Goal: Find specific page/section: Find specific page/section

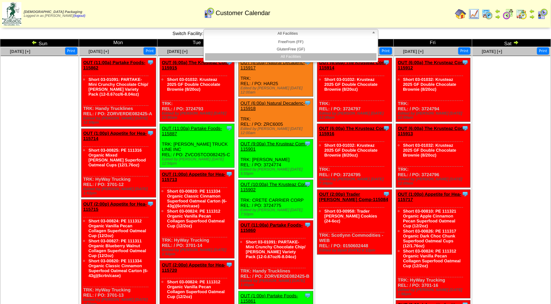
click at [288, 34] on span "All Facilities" at bounding box center [287, 33] width 162 height 8
click at [294, 55] on li "All Facilities" at bounding box center [290, 56] width 171 height 7
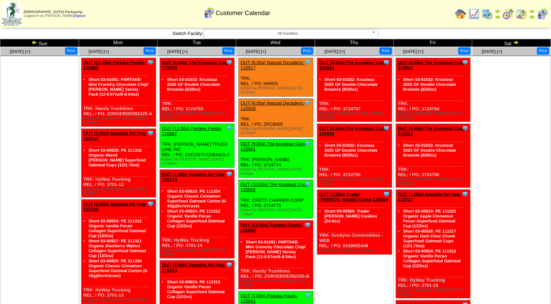
click at [490, 15] on img at bounding box center [486, 13] width 11 height 11
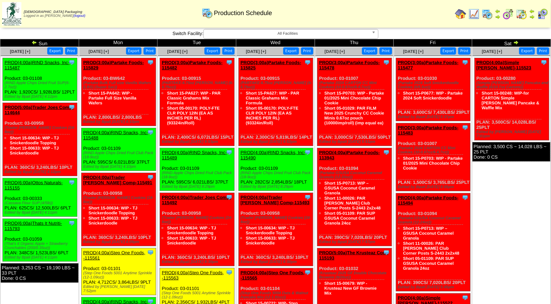
click at [523, 13] on img at bounding box center [521, 13] width 11 height 11
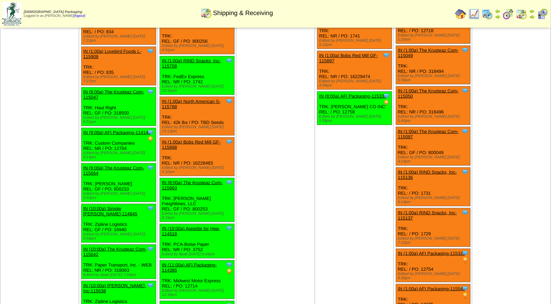
scroll to position [243, 0]
